Goal: Information Seeking & Learning: Check status

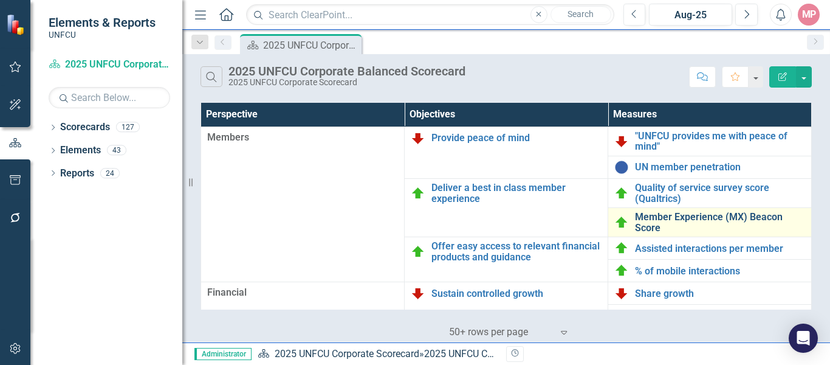
click at [669, 219] on link "Member Experience (MX) Beacon Score" at bounding box center [720, 222] width 170 height 21
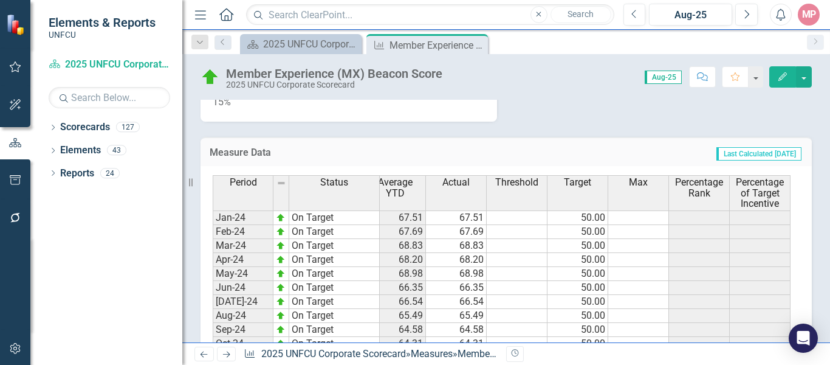
scroll to position [1073, 0]
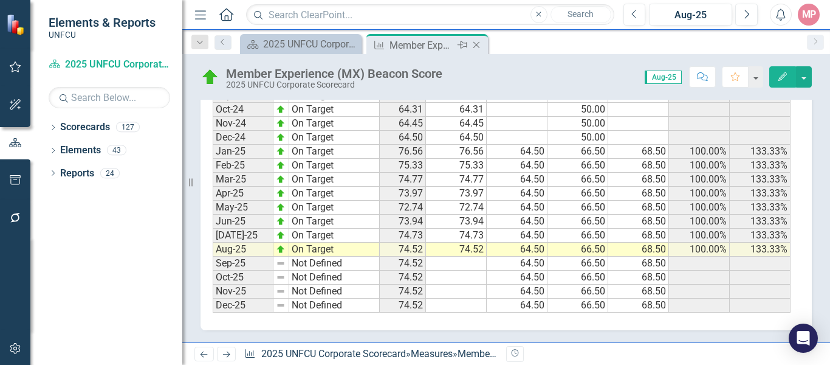
click at [480, 41] on icon "Close" at bounding box center [477, 45] width 12 height 10
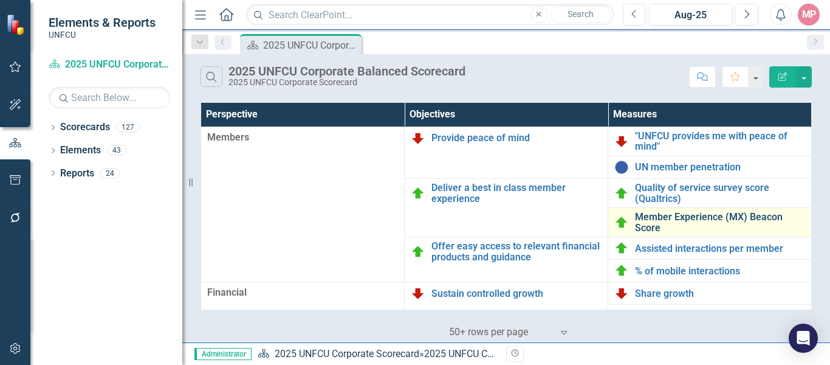
scroll to position [61, 0]
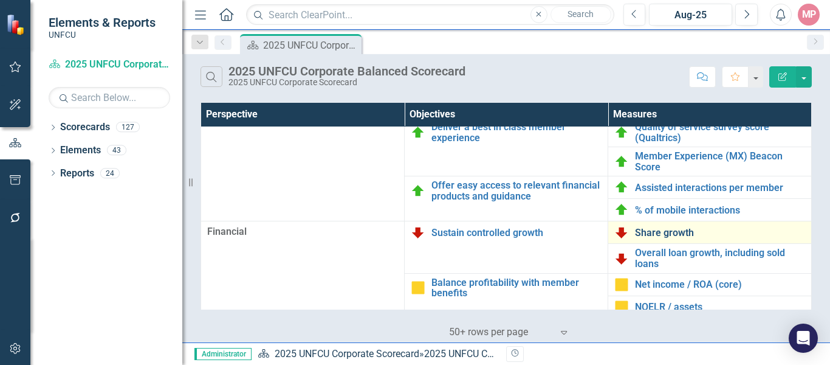
click at [664, 231] on link "Share growth" at bounding box center [720, 232] width 170 height 11
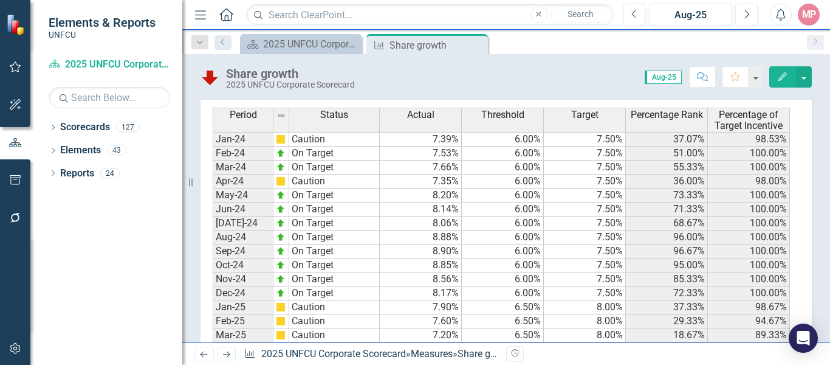
scroll to position [824, 0]
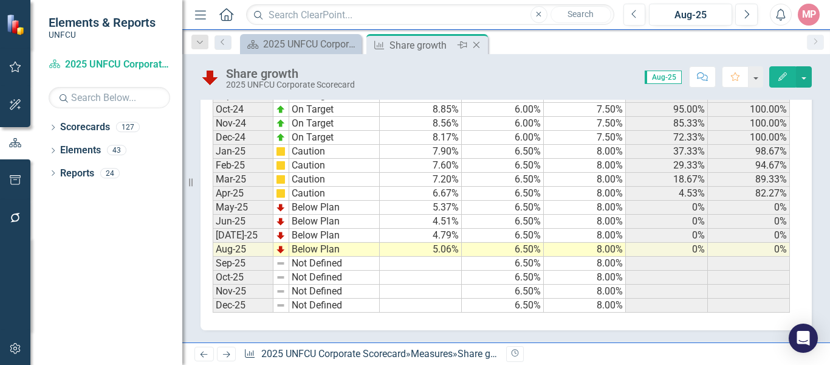
click at [477, 47] on icon "Close" at bounding box center [477, 45] width 12 height 10
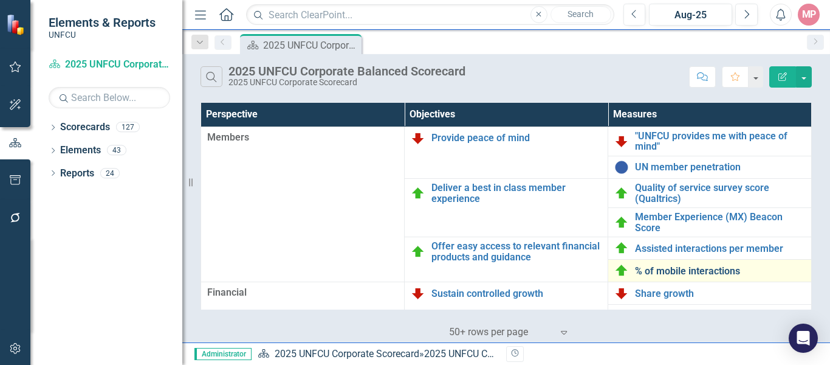
scroll to position [61, 0]
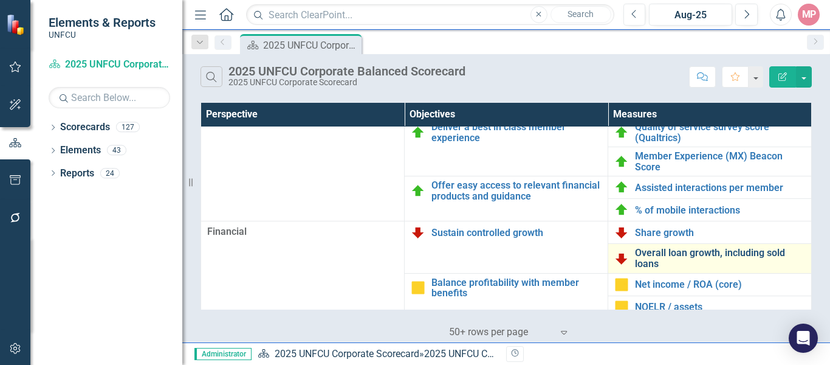
click at [664, 250] on link "Overall loan growth, including sold loans" at bounding box center [720, 257] width 170 height 21
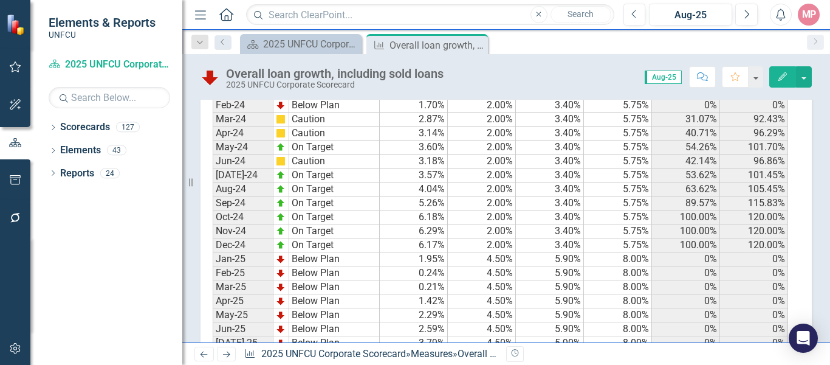
scroll to position [933, 0]
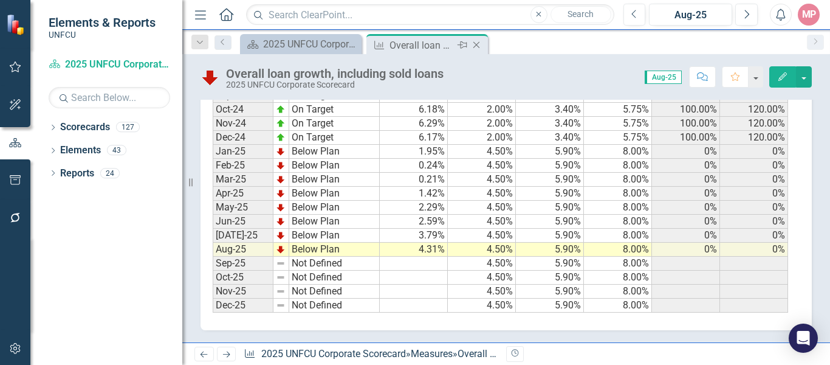
click at [480, 44] on icon "Close" at bounding box center [477, 45] width 12 height 10
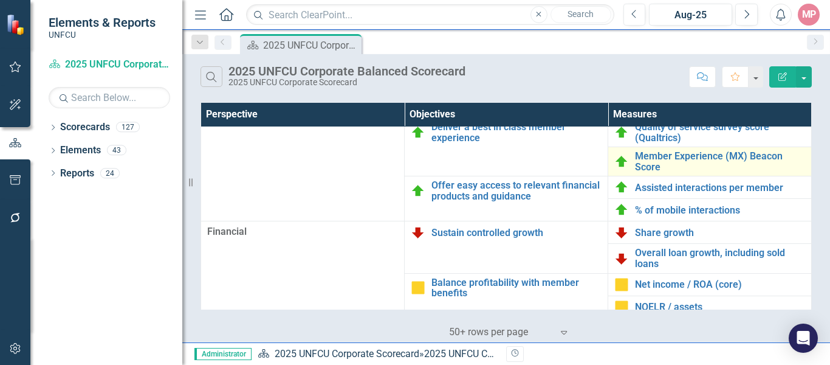
scroll to position [122, 0]
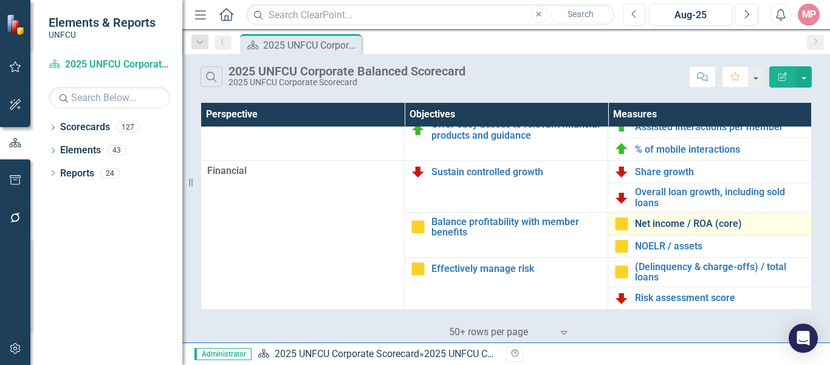
click at [681, 224] on link "Net income / ROA (core)" at bounding box center [720, 223] width 170 height 11
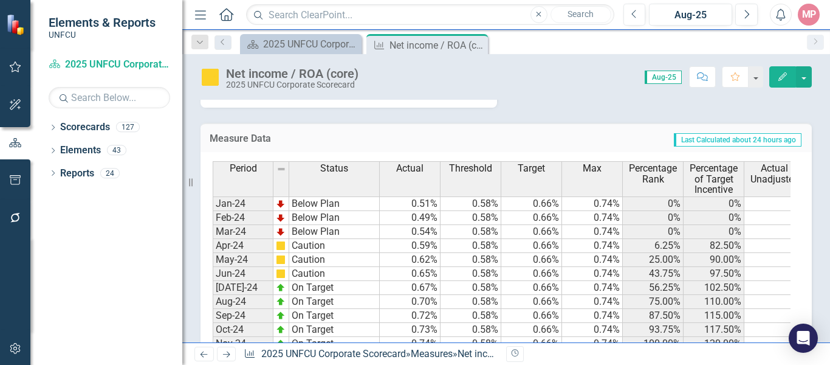
scroll to position [876, 0]
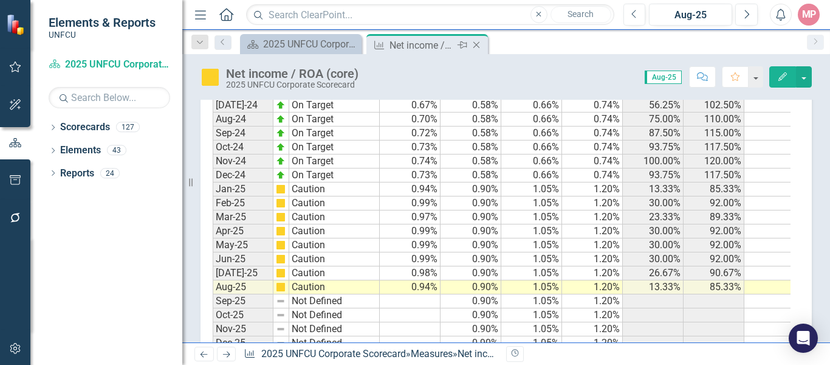
click at [477, 45] on icon at bounding box center [477, 45] width 7 height 7
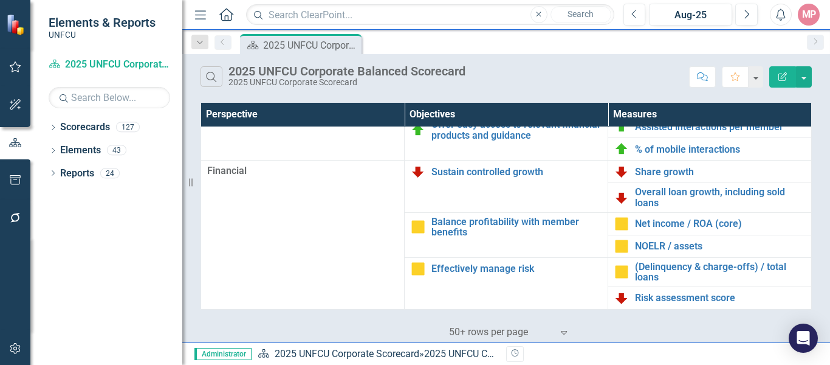
scroll to position [182, 0]
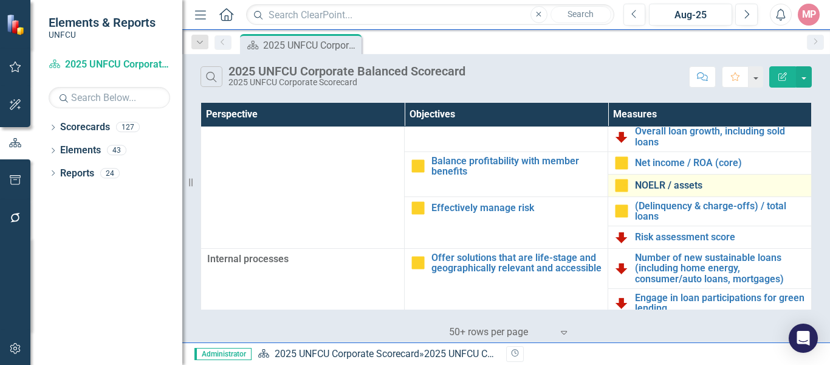
click at [675, 188] on link "NOELR / assets" at bounding box center [720, 185] width 170 height 11
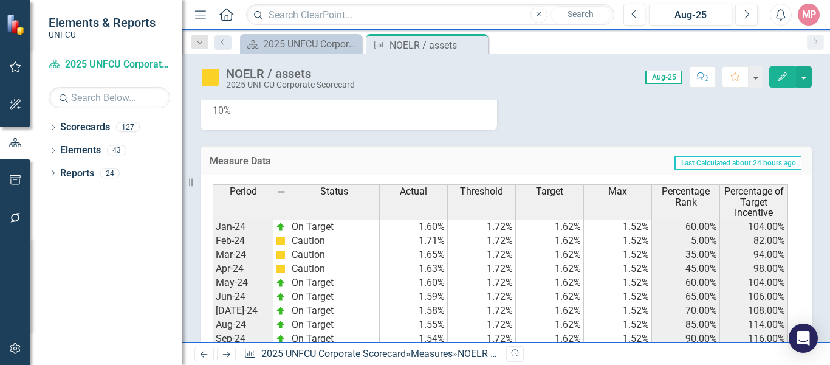
scroll to position [766, 0]
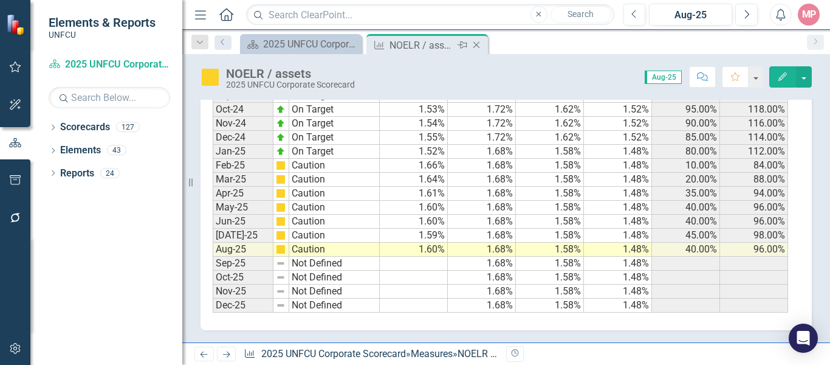
click at [480, 46] on icon "Close" at bounding box center [477, 45] width 12 height 10
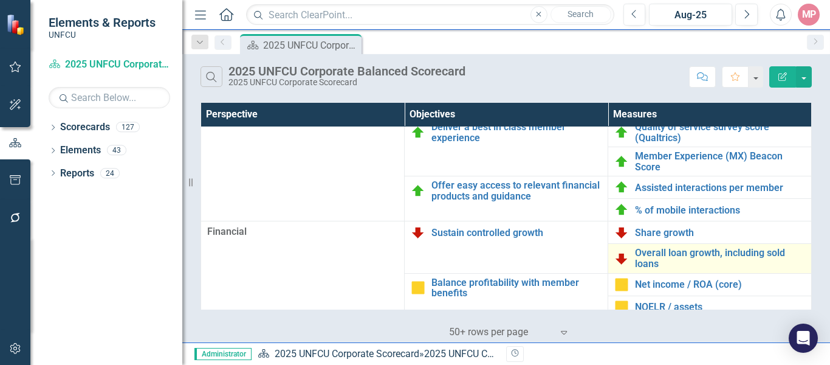
scroll to position [182, 0]
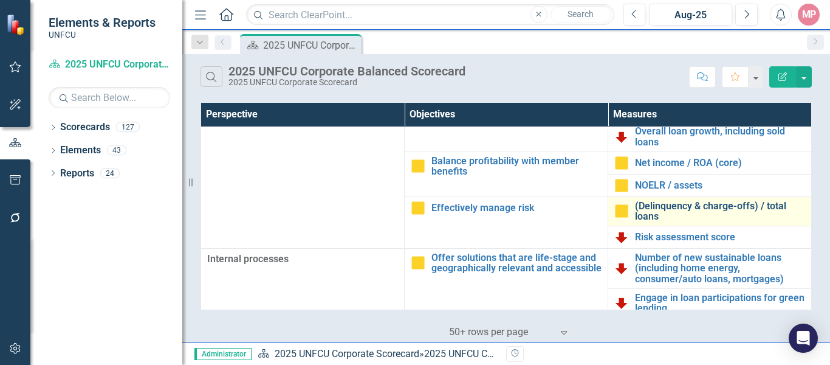
click at [680, 209] on link "(Delinquency & charge-offs) / total loans" at bounding box center [720, 211] width 170 height 21
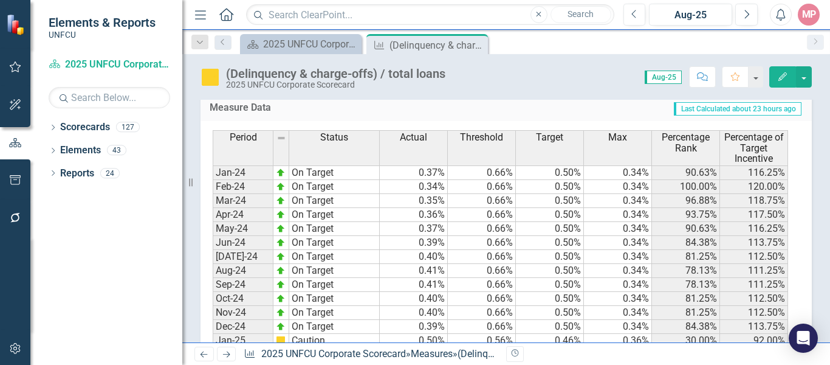
scroll to position [933, 0]
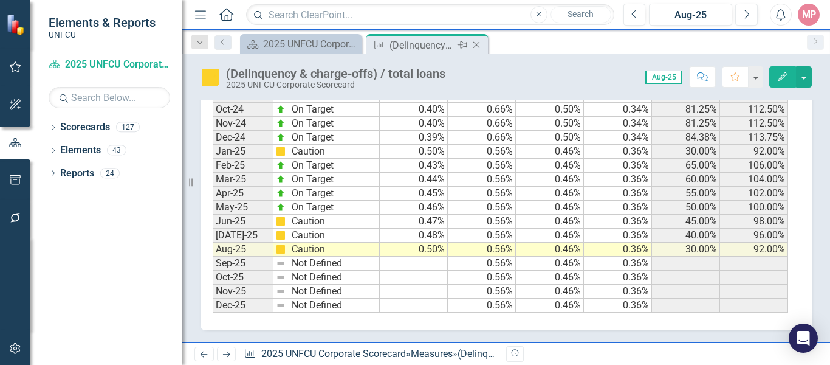
click at [475, 43] on icon "Close" at bounding box center [477, 45] width 12 height 10
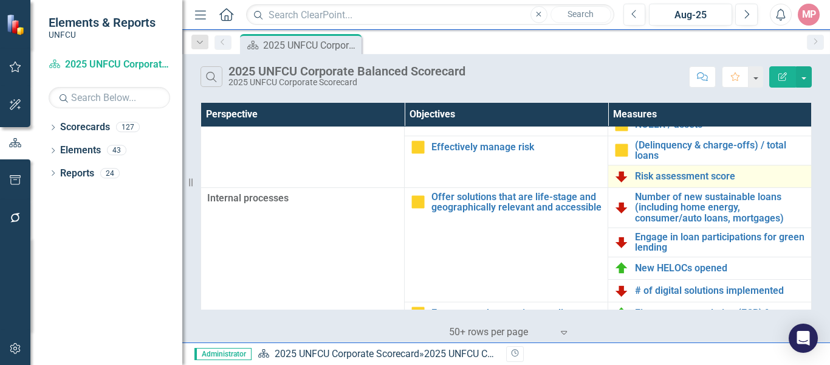
scroll to position [304, 0]
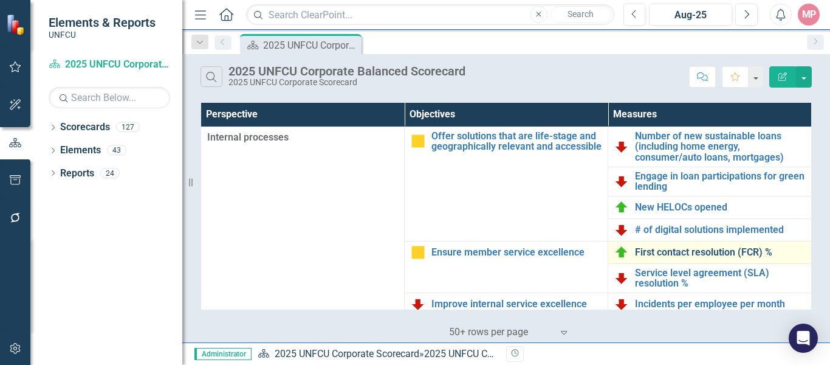
click at [664, 250] on link "First contact resolution (FCR) %" at bounding box center [720, 252] width 170 height 11
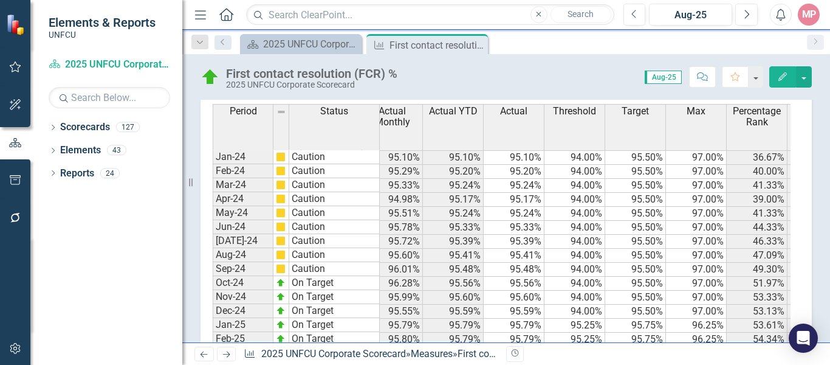
scroll to position [771, 0]
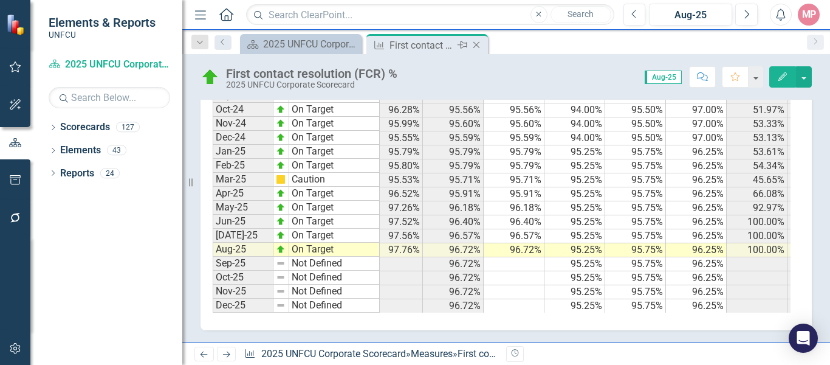
click at [478, 45] on icon "Close" at bounding box center [477, 45] width 12 height 10
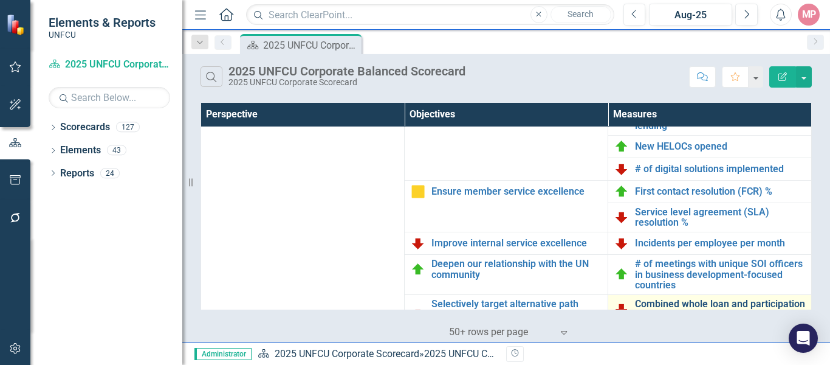
scroll to position [426, 0]
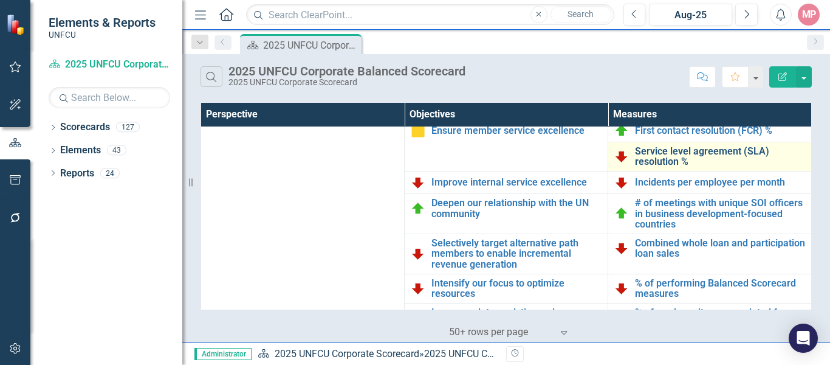
click at [680, 151] on link "Service level agreement (SLA) resolution %" at bounding box center [720, 156] width 170 height 21
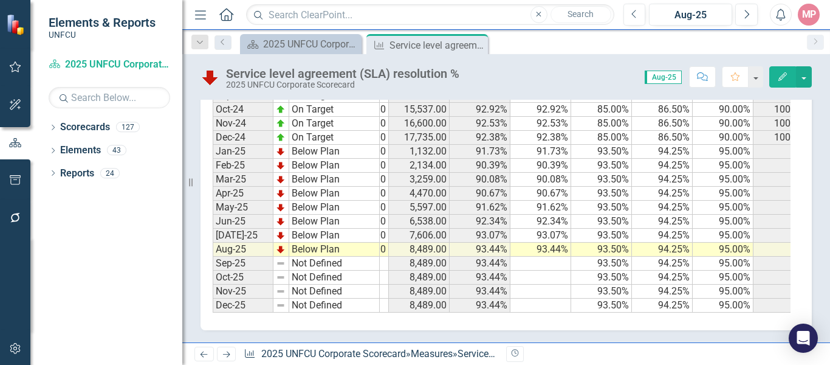
scroll to position [0, 379]
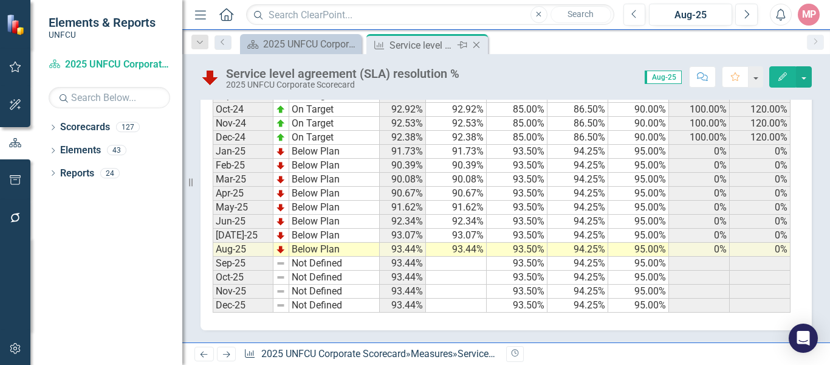
click at [481, 42] on icon "Close" at bounding box center [477, 45] width 12 height 10
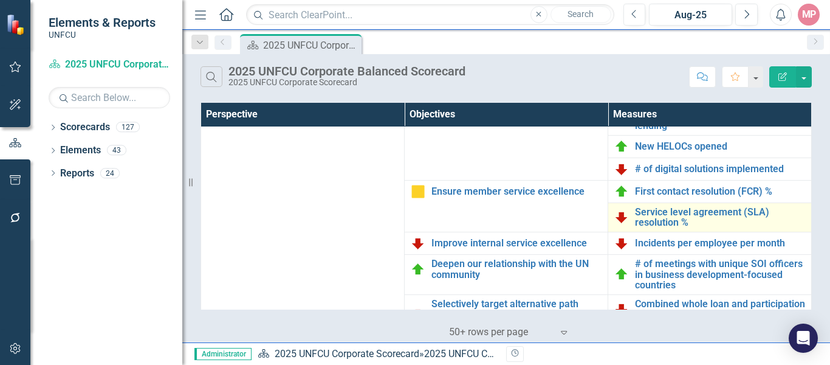
scroll to position [545, 0]
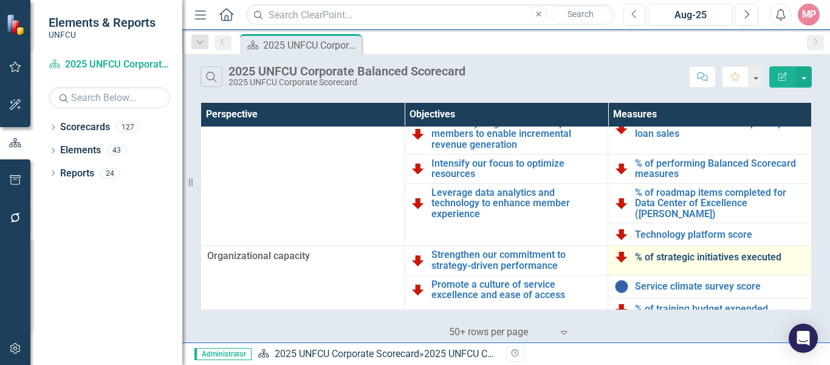
click at [658, 252] on link "% of strategic initiatives executed" at bounding box center [720, 257] width 170 height 11
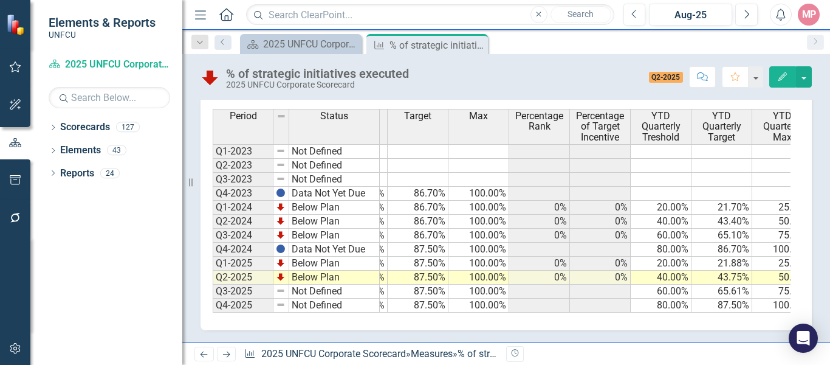
scroll to position [0, 186]
